Goal: Connect with others

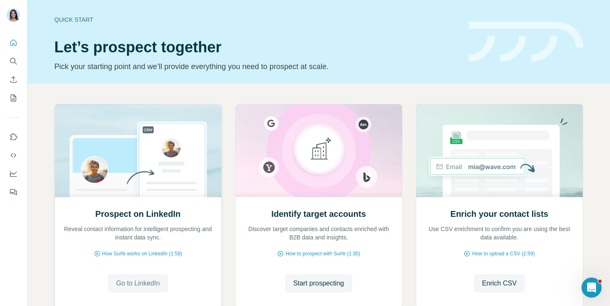
click at [146, 285] on span "Go to LinkedIn" at bounding box center [138, 284] width 44 height 10
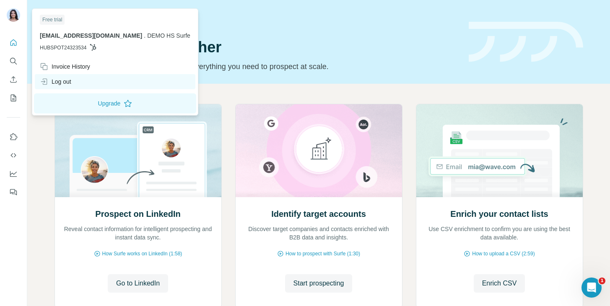
click at [64, 81] on div "Log out" at bounding box center [55, 82] width 31 height 8
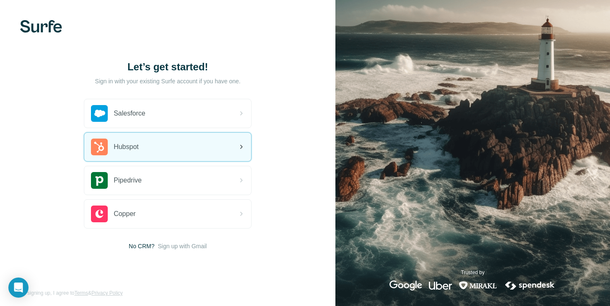
click at [169, 143] on div "Hubspot" at bounding box center [167, 147] width 167 height 28
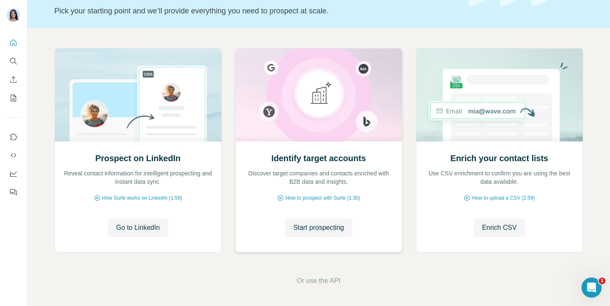
scroll to position [55, 0]
click at [130, 224] on span "Go to LinkedIn" at bounding box center [138, 228] width 44 height 10
